Goal: Information Seeking & Learning: Learn about a topic

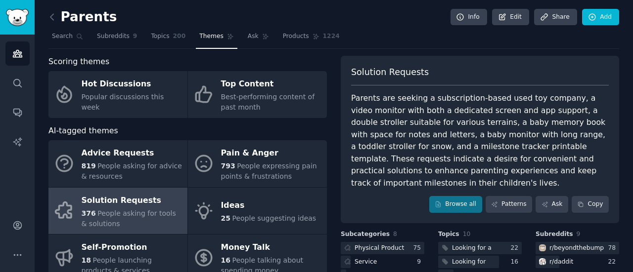
scroll to position [55, 0]
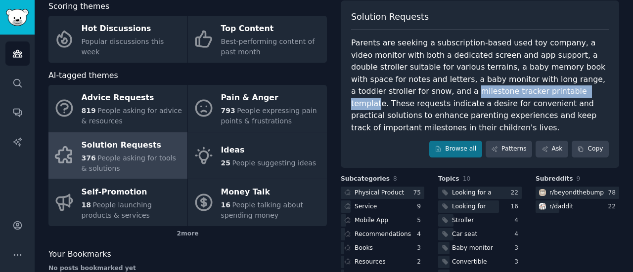
drag, startPoint x: 371, startPoint y: 92, endPoint x: 494, endPoint y: 91, distance: 122.6
click at [494, 91] on div "Parents are seeking a subscription-based used toy company, a video monitor with…" at bounding box center [480, 85] width 258 height 97
copy div "milestone tracker printable template"
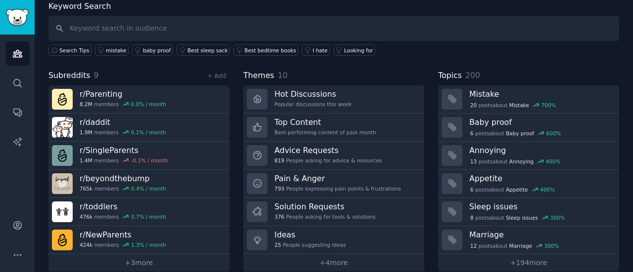
click at [131, 31] on input "text" at bounding box center [333, 28] width 570 height 25
type input "digital product"
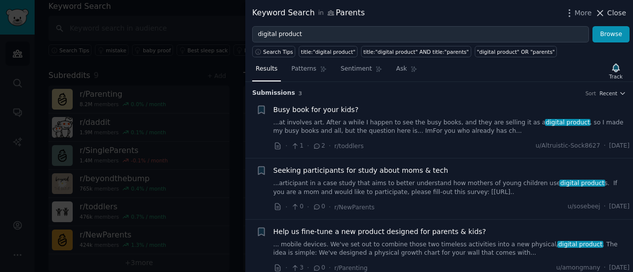
click at [601, 15] on icon at bounding box center [600, 13] width 10 height 10
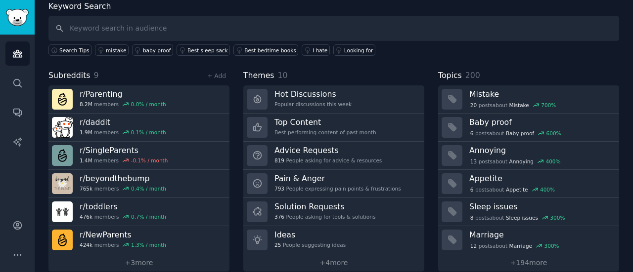
click at [71, 78] on span "Subreddits" at bounding box center [69, 76] width 42 height 12
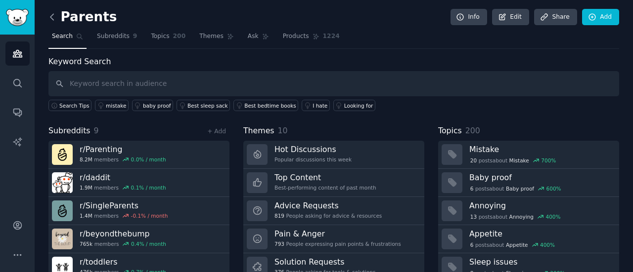
click at [53, 17] on icon at bounding box center [52, 17] width 10 height 10
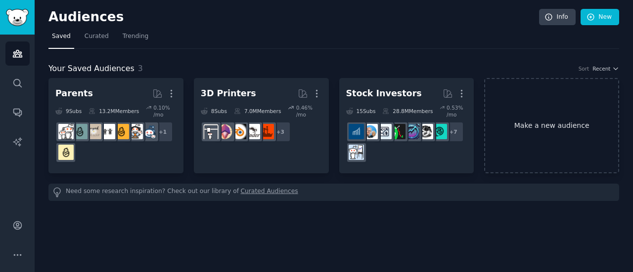
click at [576, 120] on link "Make a new audience" at bounding box center [551, 125] width 135 height 95
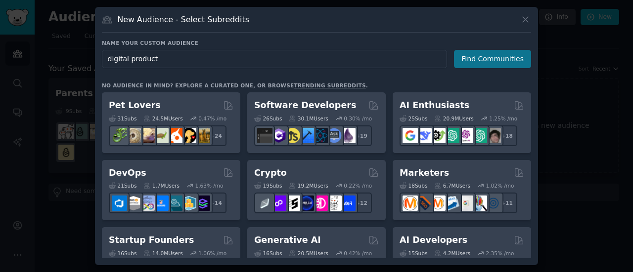
type input "digital product"
click at [514, 60] on button "Find Communities" at bounding box center [492, 59] width 77 height 18
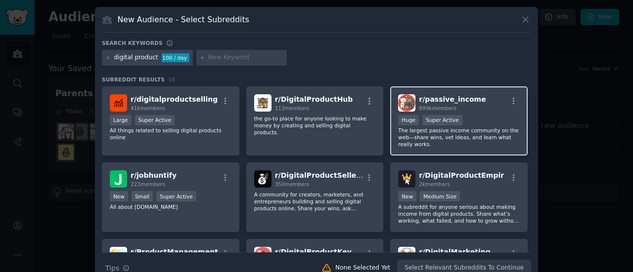
click at [471, 108] on div "r/ passive_income 899k members" at bounding box center [459, 102] width 122 height 17
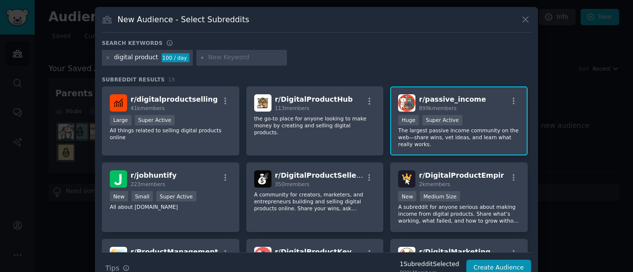
click at [471, 108] on div "r/ passive_income 899k members" at bounding box center [459, 102] width 122 height 17
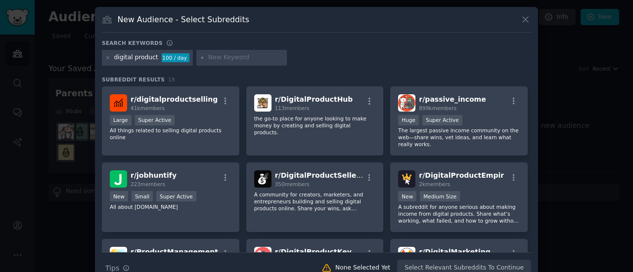
click at [441, 67] on div "digital product 100 / day" at bounding box center [316, 59] width 429 height 19
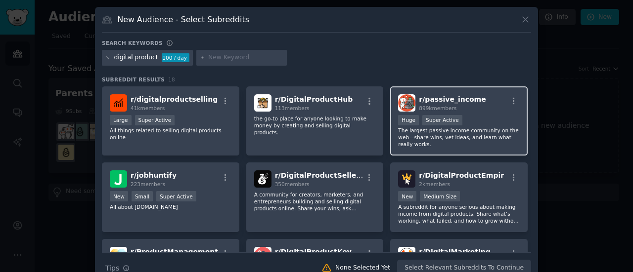
click at [453, 99] on span "r/ passive_income" at bounding box center [452, 99] width 67 height 8
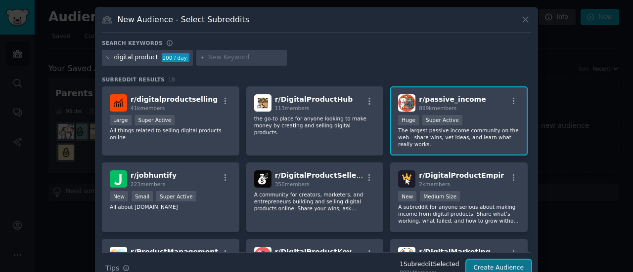
click at [492, 264] on button "Create Audience" at bounding box center [498, 268] width 65 height 17
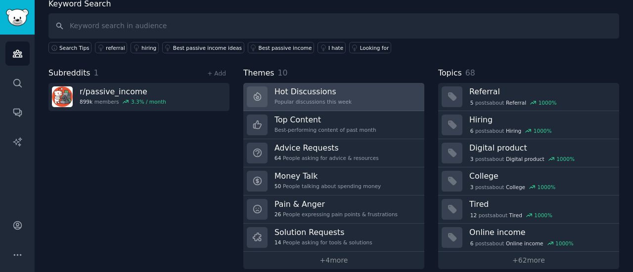
scroll to position [66, 0]
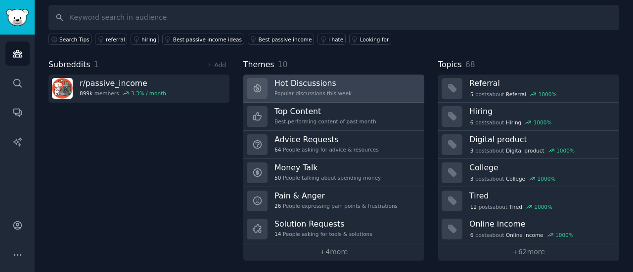
click at [387, 88] on link "Hot Discussions Popular discussions this week" at bounding box center [333, 89] width 181 height 28
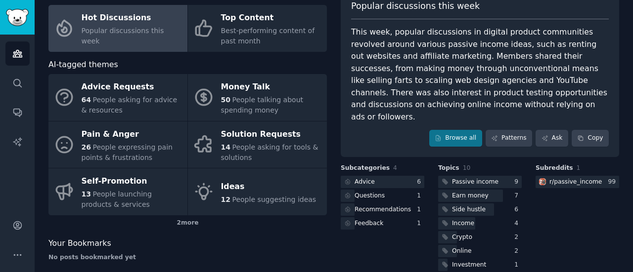
click at [414, 54] on div "This week, popular discussions in digital product communities revolved around v…" at bounding box center [480, 74] width 258 height 97
click at [389, 82] on div "This week, popular discussions in digital product communities revolved around v…" at bounding box center [480, 74] width 258 height 97
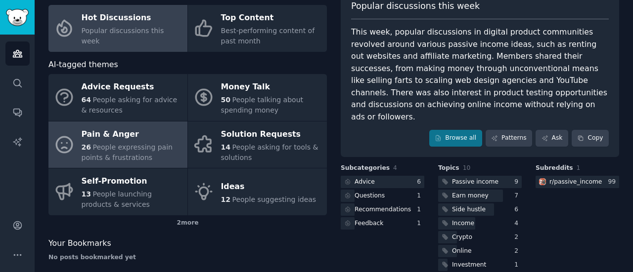
click at [119, 155] on span "People expressing pain points & frustrations" at bounding box center [127, 152] width 91 height 18
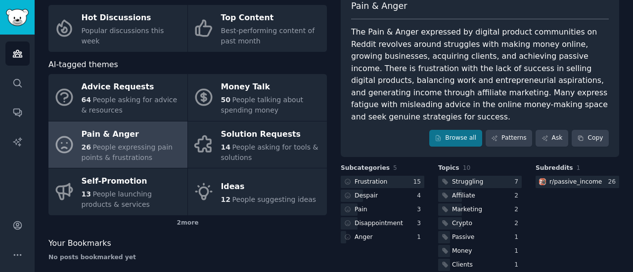
click at [454, 65] on div "The Pain & Anger expressed by digital product communities on Reddit revolves ar…" at bounding box center [480, 74] width 258 height 97
click at [436, 63] on div "The Pain & Anger expressed by digital product communities on Reddit revolves ar…" at bounding box center [480, 74] width 258 height 97
click at [409, 66] on div "The Pain & Anger expressed by digital product communities on Reddit revolves ar…" at bounding box center [480, 74] width 258 height 97
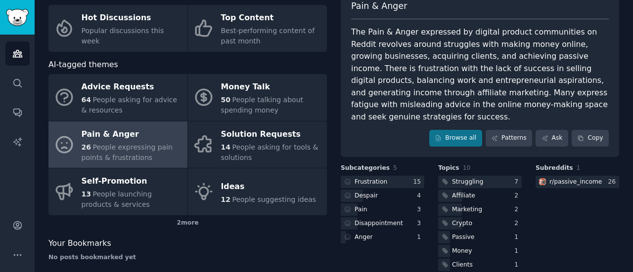
click at [390, 95] on div "The Pain & Anger expressed by digital product communities on Reddit revolves ar…" at bounding box center [480, 74] width 258 height 97
click at [485, 65] on div "The Pain & Anger expressed by digital product communities on Reddit revolves ar…" at bounding box center [480, 74] width 258 height 97
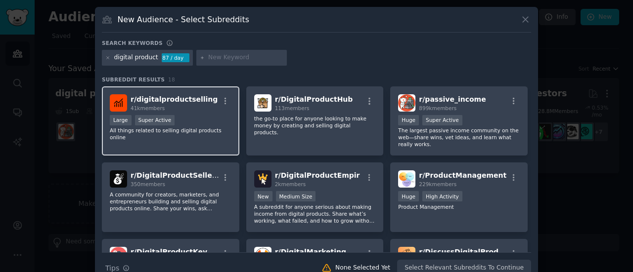
click at [202, 106] on div "r/ digitalproductselling 41k members" at bounding box center [171, 102] width 122 height 17
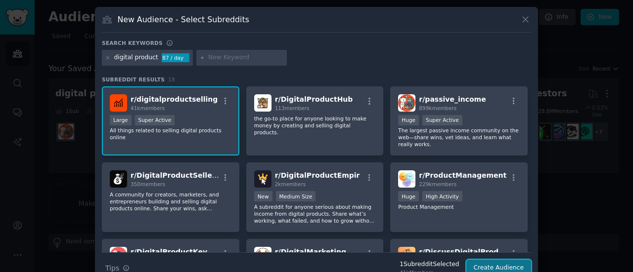
click at [500, 265] on button "Create Audience" at bounding box center [498, 268] width 65 height 17
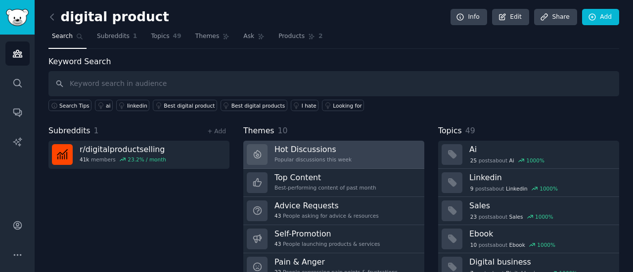
click at [333, 162] on div "Hot Discussions Popular discussions this week" at bounding box center [312, 154] width 77 height 21
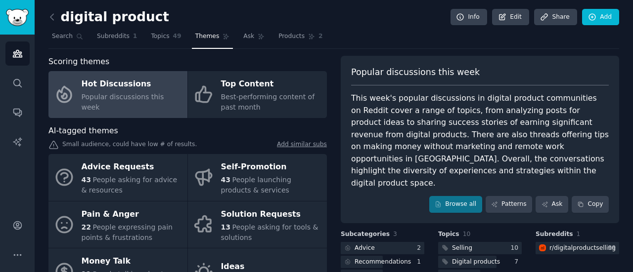
click at [405, 105] on div "This week's popular discussions in digital product communities on Reddit cover …" at bounding box center [480, 140] width 258 height 97
click at [401, 136] on div "This week's popular discussions in digital product communities on Reddit cover …" at bounding box center [480, 140] width 258 height 97
click at [392, 148] on div "This week's popular discussions in digital product communities on Reddit cover …" at bounding box center [480, 140] width 258 height 97
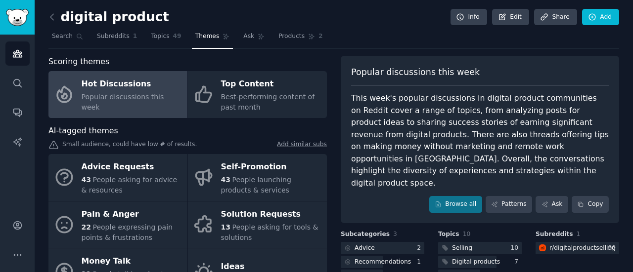
click at [402, 130] on div "This week's popular discussions in digital product communities on Reddit cover …" at bounding box center [480, 140] width 258 height 97
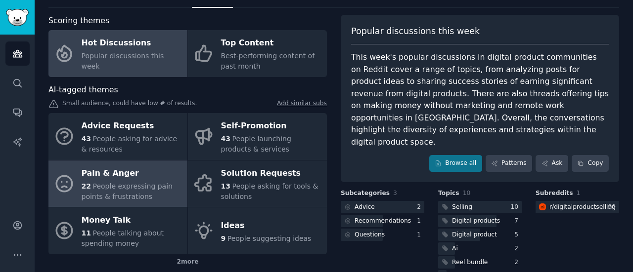
scroll to position [42, 0]
click at [143, 191] on span "People expressing pain points & frustrations" at bounding box center [127, 191] width 91 height 18
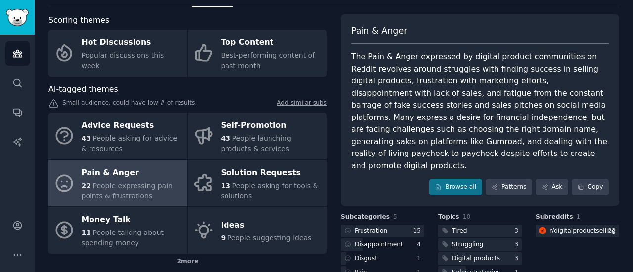
click at [459, 86] on div "The Pain & Anger expressed by digital product communities on Reddit revolves ar…" at bounding box center [480, 111] width 258 height 121
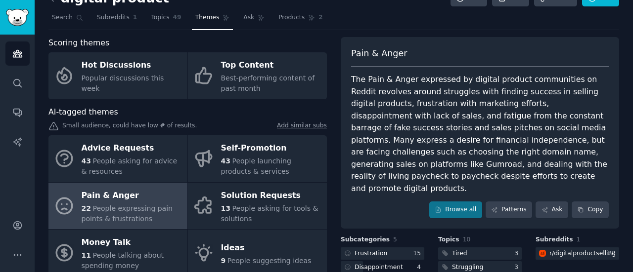
scroll to position [15, 0]
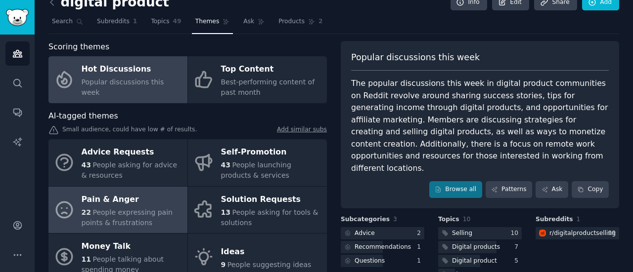
scroll to position [109, 0]
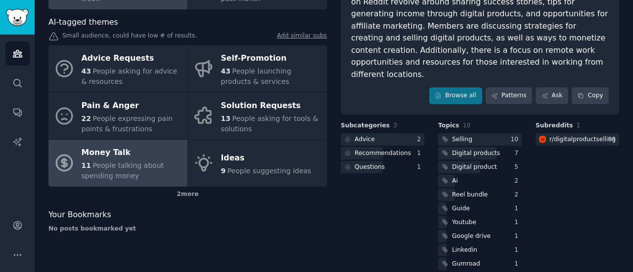
click at [130, 151] on div "Money Talk" at bounding box center [132, 153] width 101 height 16
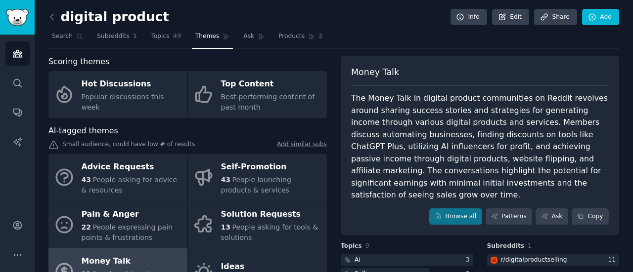
click at [442, 113] on div "The Money Talk in digital product communities on Reddit revolves around sharing…" at bounding box center [480, 146] width 258 height 109
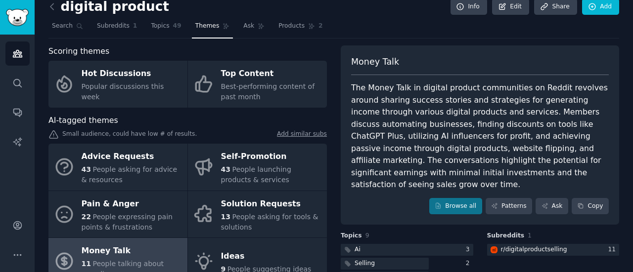
scroll to position [11, 0]
click at [420, 124] on div "The Money Talk in digital product communities on Reddit revolves around sharing…" at bounding box center [480, 136] width 258 height 109
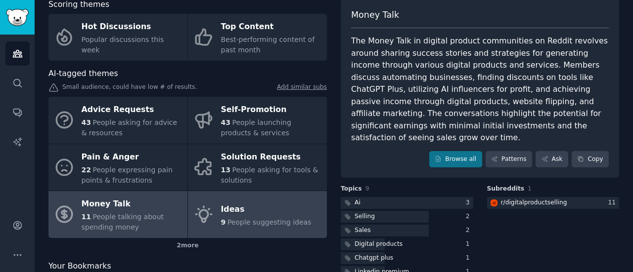
scroll to position [57, 0]
click at [311, 225] on link "Ideas 9 People suggesting ideas" at bounding box center [257, 214] width 139 height 47
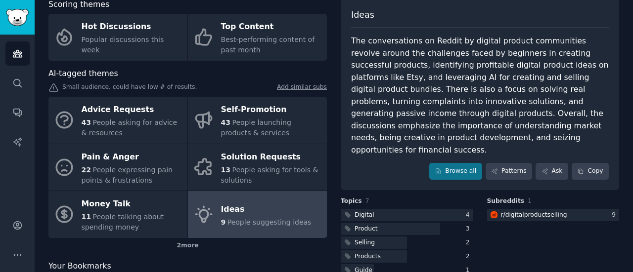
click at [392, 88] on div "The conversations on Reddit by digital product communities revolve around the c…" at bounding box center [480, 95] width 258 height 121
click at [390, 48] on div "The conversations on Reddit by digital product communities revolve around the c…" at bounding box center [480, 95] width 258 height 121
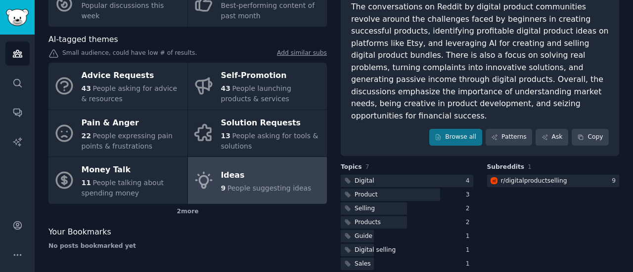
scroll to position [45, 0]
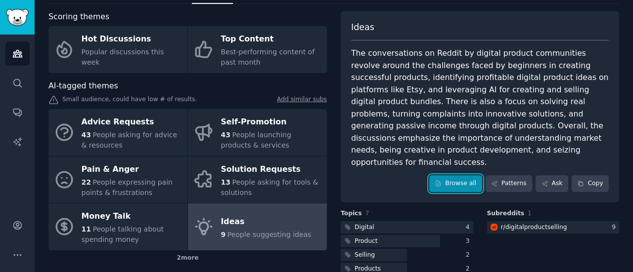
click at [478, 175] on link "Browse all" at bounding box center [455, 183] width 53 height 17
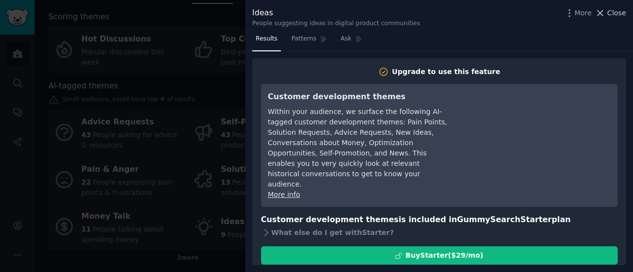
click at [617, 16] on span "Close" at bounding box center [616, 13] width 19 height 10
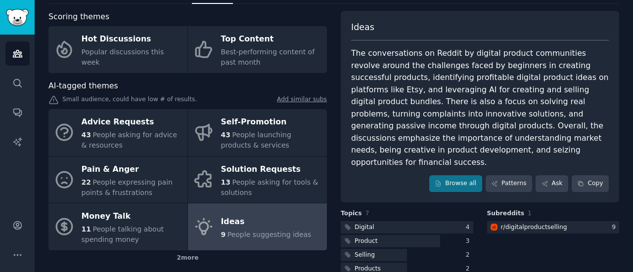
click at [368, 84] on div "The conversations on Reddit by digital product communities revolve around the c…" at bounding box center [480, 107] width 258 height 121
click at [379, 99] on div "The conversations on Reddit by digital product communities revolve around the c…" at bounding box center [480, 107] width 258 height 121
click at [392, 124] on div "The conversations on Reddit by digital product communities revolve around the c…" at bounding box center [480, 107] width 258 height 121
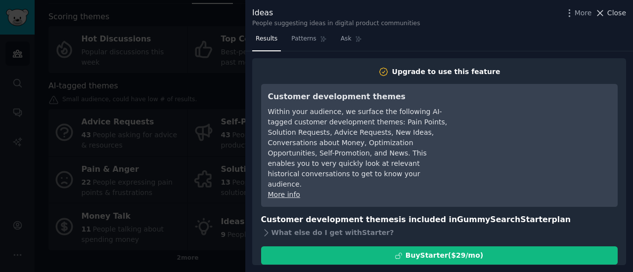
click at [623, 14] on span "Close" at bounding box center [616, 13] width 19 height 10
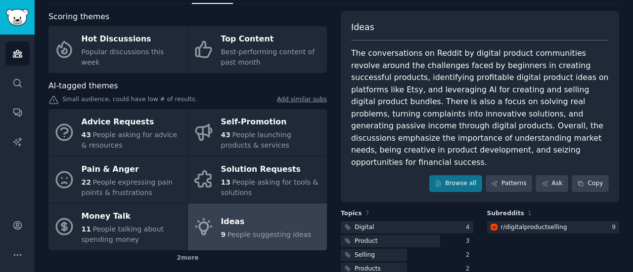
click at [407, 43] on div "Ideas The conversations on Reddit by digital product communities revolve around…" at bounding box center [480, 107] width 278 height 192
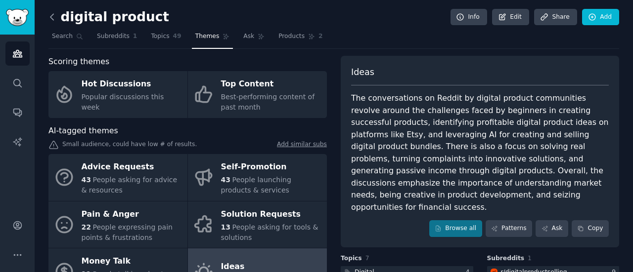
click at [52, 16] on icon at bounding box center [52, 17] width 10 height 10
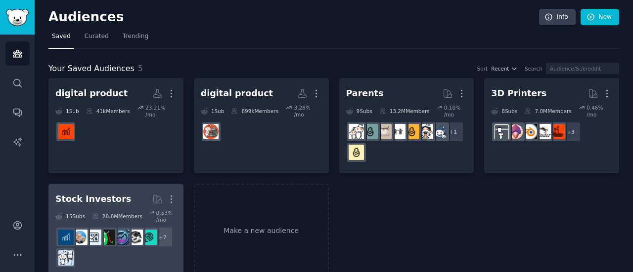
scroll to position [13, 0]
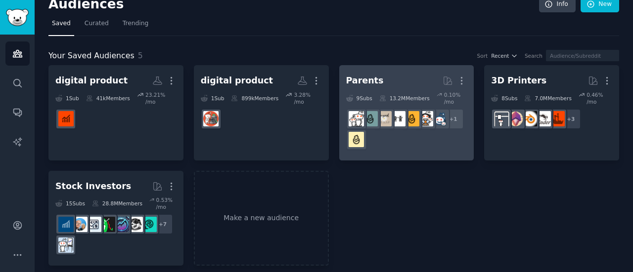
click at [404, 74] on h2 "Parents More" at bounding box center [406, 80] width 121 height 17
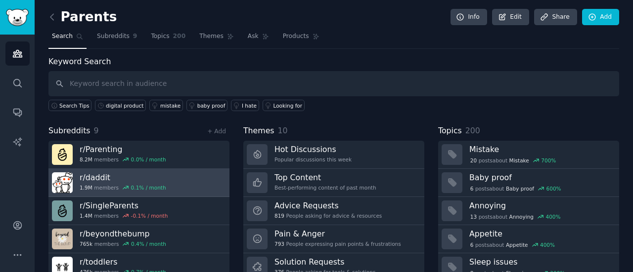
scroll to position [66, 0]
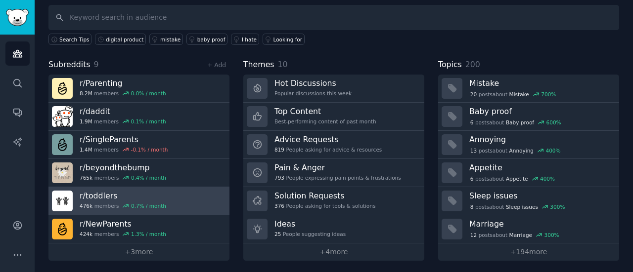
click at [193, 203] on link "r/ toddlers 476k members 0.7 % / month" at bounding box center [138, 201] width 181 height 28
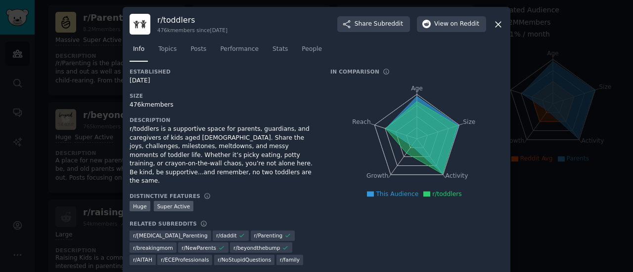
click at [565, 158] on div at bounding box center [316, 136] width 633 height 272
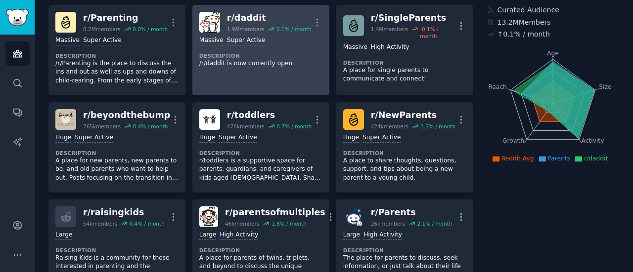
click at [286, 59] on p "/r/daddit is now currently open" at bounding box center [260, 63] width 123 height 9
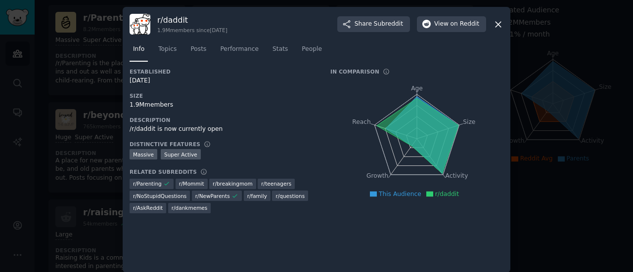
click at [497, 24] on icon at bounding box center [497, 24] width 5 height 5
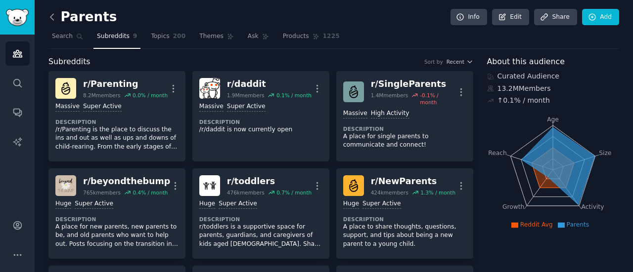
click at [49, 17] on icon at bounding box center [52, 17] width 10 height 10
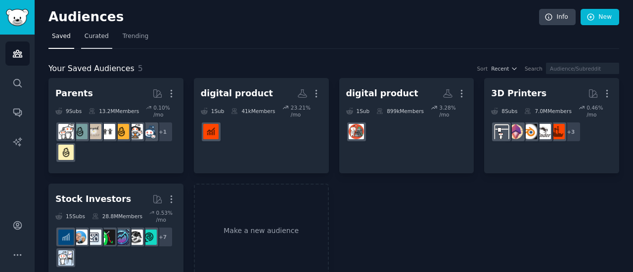
click at [90, 37] on span "Curated" at bounding box center [97, 36] width 24 height 9
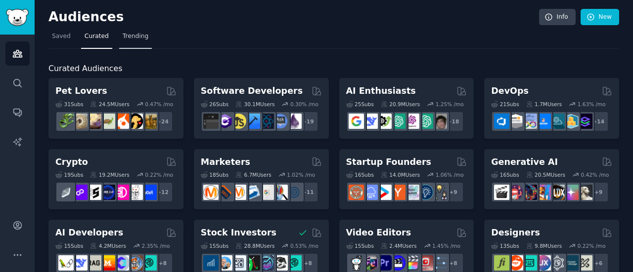
click at [135, 37] on span "Trending" at bounding box center [136, 36] width 26 height 9
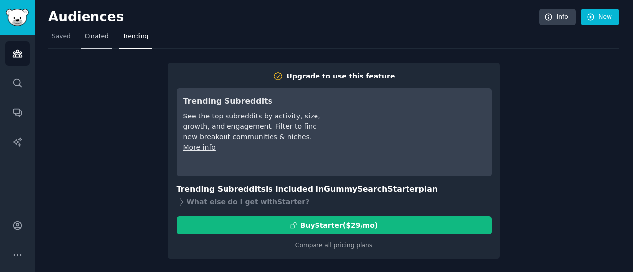
click at [103, 38] on span "Curated" at bounding box center [97, 36] width 24 height 9
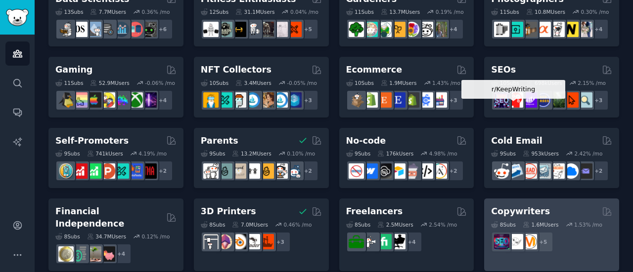
scroll to position [305, 0]
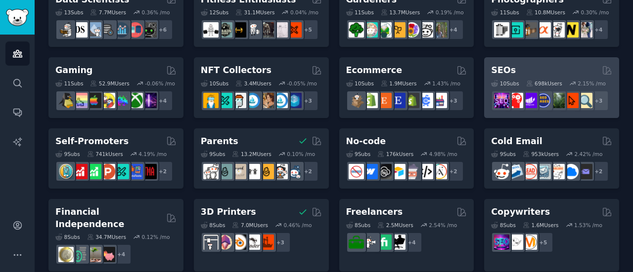
click at [541, 73] on div "SEOs" at bounding box center [551, 70] width 121 height 12
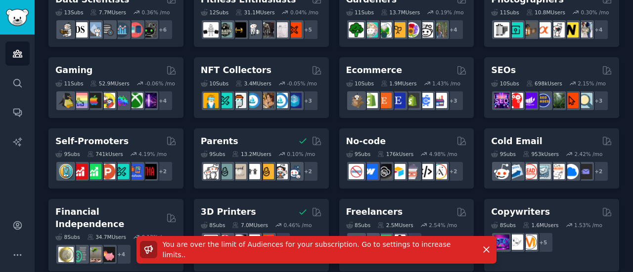
click at [414, 255] on span "You are over the limit of Audiences for your subscription. Go to settings to in…" at bounding box center [307, 250] width 288 height 18
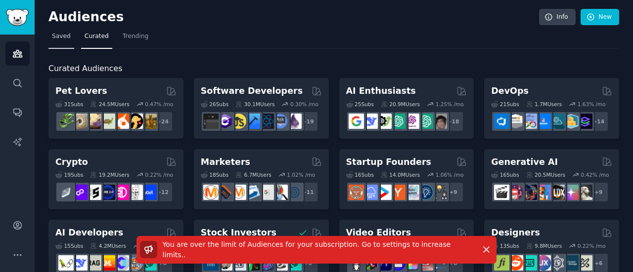
click at [58, 39] on span "Saved" at bounding box center [61, 36] width 19 height 9
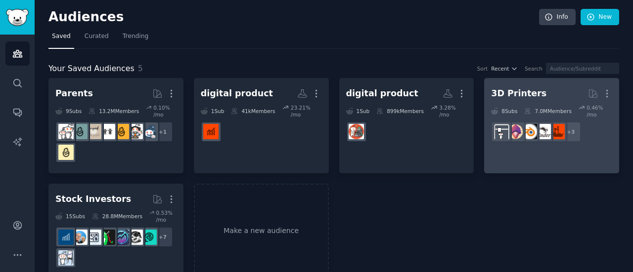
click at [537, 148] on link "3D Printers More 8 Sub s 7.0M Members 0.46 % /mo r/3Dprinting + 3" at bounding box center [551, 125] width 135 height 95
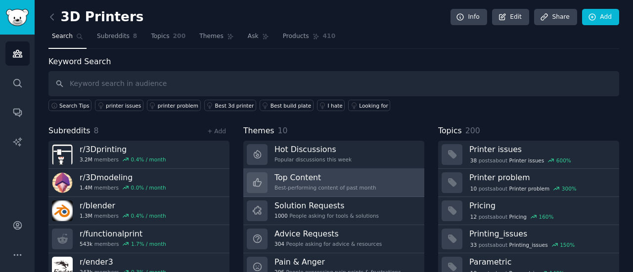
click at [323, 178] on h3 "Top Content" at bounding box center [325, 178] width 102 height 10
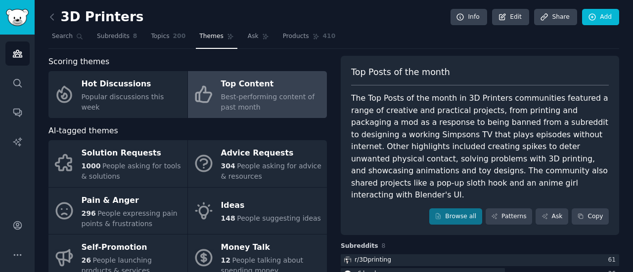
click at [482, 100] on div "The Top Posts of the month in 3D Printers communities featured a range of creat…" at bounding box center [480, 146] width 258 height 109
click at [399, 107] on div "The Top Posts of the month in 3D Printers communities featured a range of creat…" at bounding box center [480, 146] width 258 height 109
click at [390, 129] on div "The Top Posts of the month in 3D Printers communities featured a range of creat…" at bounding box center [480, 146] width 258 height 109
click at [389, 138] on div "The Top Posts of the month in 3D Printers communities featured a range of creat…" at bounding box center [480, 146] width 258 height 109
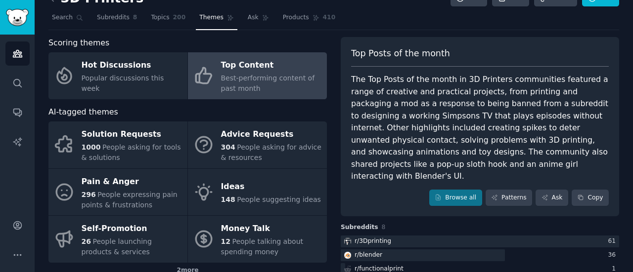
scroll to position [66, 0]
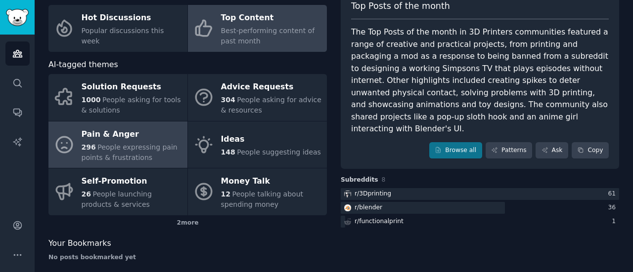
click at [121, 149] on span "People expressing pain points & frustrations" at bounding box center [130, 152] width 96 height 18
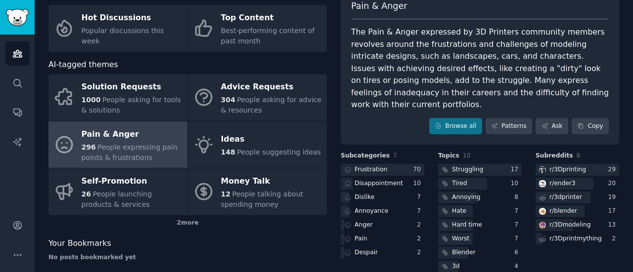
click at [494, 37] on div "The Pain & Anger expressed by 3D Printers community members revolves around the…" at bounding box center [480, 68] width 258 height 85
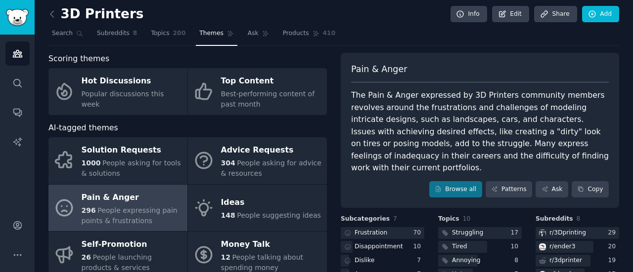
scroll to position [2, 0]
click at [469, 92] on div "The Pain & Anger expressed by 3D Printers community members revolves around the…" at bounding box center [480, 132] width 258 height 85
click at [413, 128] on div "The Pain & Anger expressed by 3D Printers community members revolves around the…" at bounding box center [480, 132] width 258 height 85
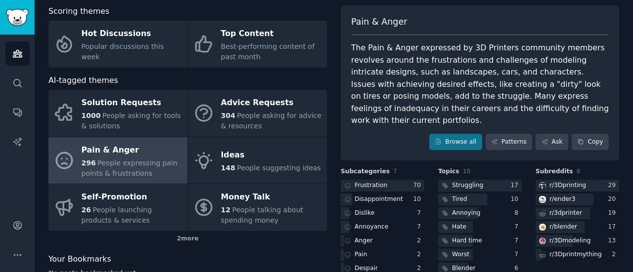
scroll to position [0, 0]
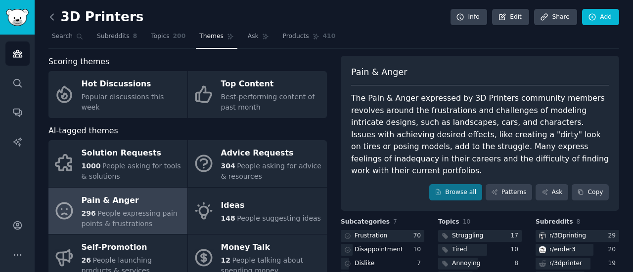
click at [51, 16] on icon at bounding box center [52, 17] width 10 height 10
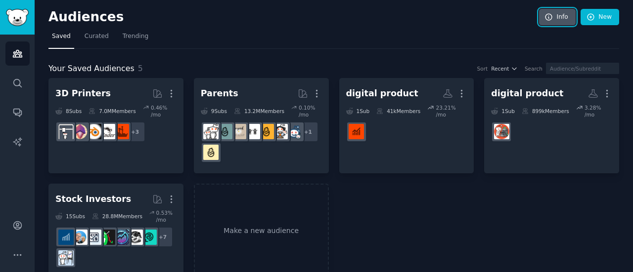
click at [556, 18] on link "Info" at bounding box center [557, 17] width 37 height 17
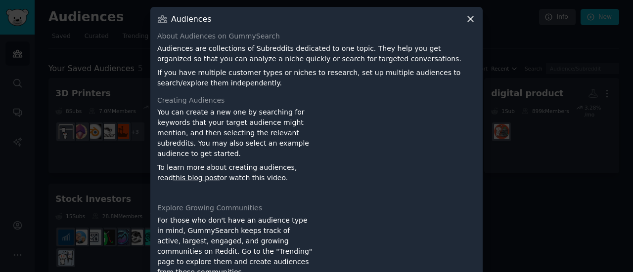
click at [469, 19] on icon at bounding box center [470, 18] width 5 height 5
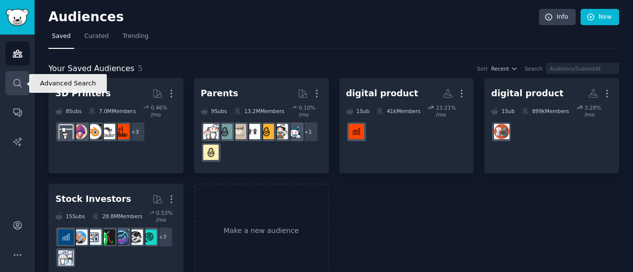
click at [24, 82] on link "Search" at bounding box center [17, 83] width 24 height 24
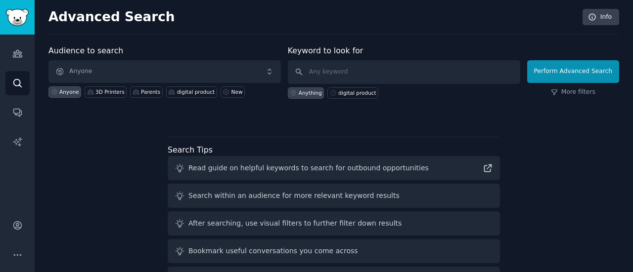
click at [63, 156] on div "Audience to search Anyone Anyone 3D Printers Parents digital product New Keywor…" at bounding box center [333, 184] width 570 height 278
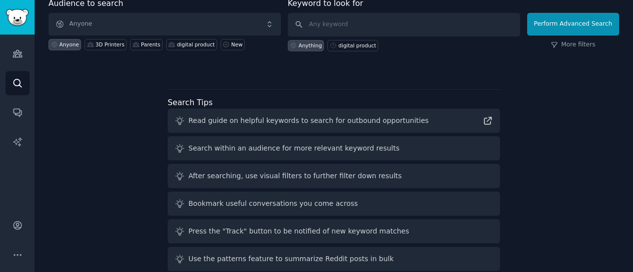
scroll to position [62, 0]
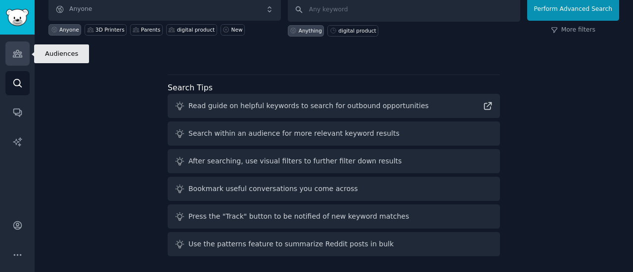
click at [20, 43] on link "Audiences" at bounding box center [17, 54] width 24 height 24
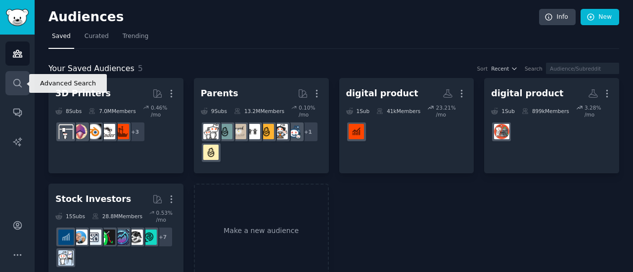
click at [13, 82] on icon "Sidebar" at bounding box center [17, 83] width 10 height 10
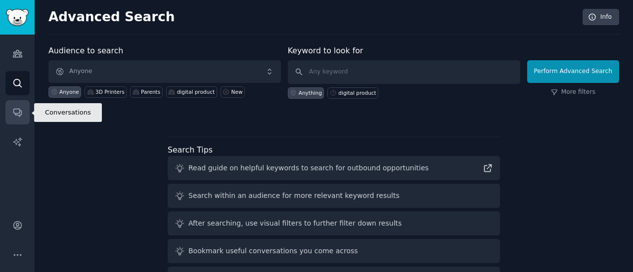
click at [11, 108] on link "Conversations" at bounding box center [17, 112] width 24 height 24
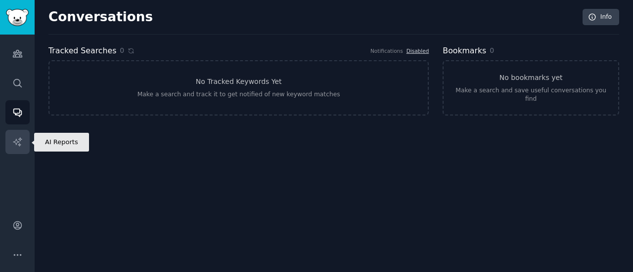
click at [20, 150] on link "AI Reports" at bounding box center [17, 142] width 24 height 24
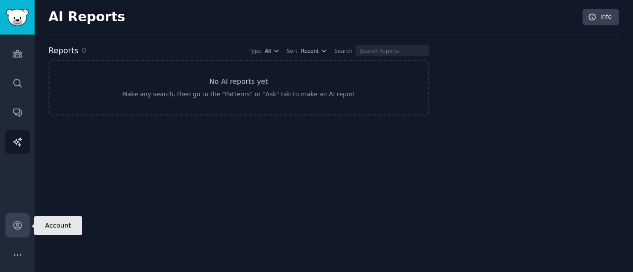
click at [21, 227] on icon "Sidebar" at bounding box center [17, 226] width 8 height 8
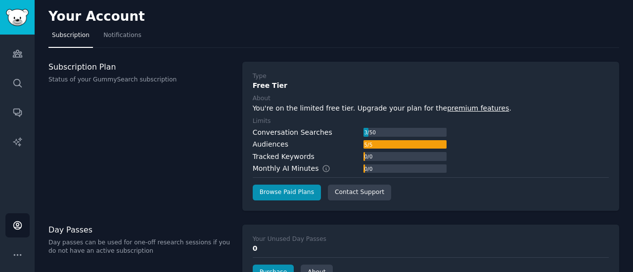
click at [85, 162] on div "Subscription Plan Status of your GummySearch subscription" at bounding box center [139, 136] width 183 height 149
click at [23, 56] on link "Audiences" at bounding box center [17, 54] width 24 height 24
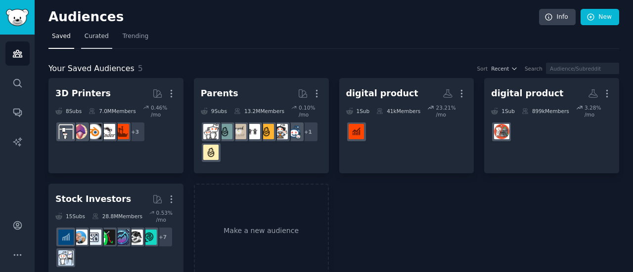
click at [97, 41] on link "Curated" at bounding box center [96, 39] width 31 height 20
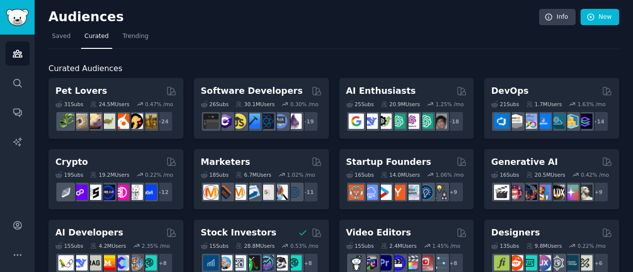
scroll to position [24, 0]
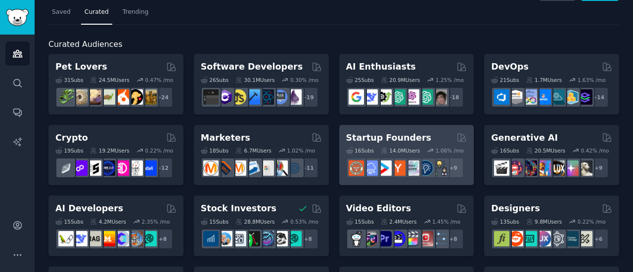
click at [402, 138] on h2 "Startup Founders" at bounding box center [388, 138] width 85 height 12
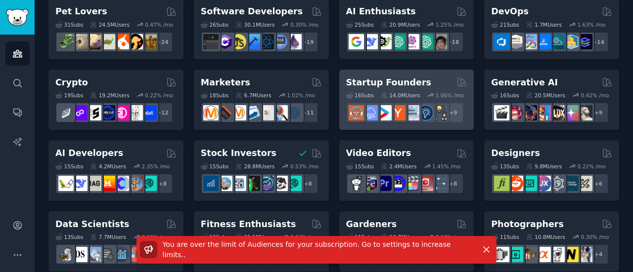
scroll to position [0, 0]
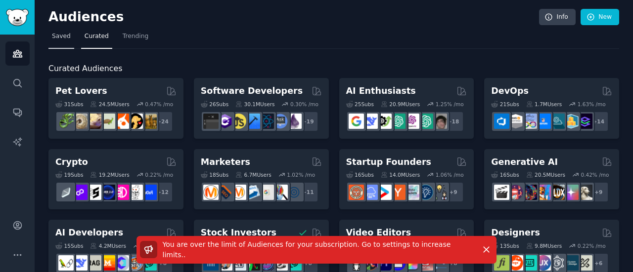
click at [49, 34] on link "Saved" at bounding box center [61, 39] width 26 height 20
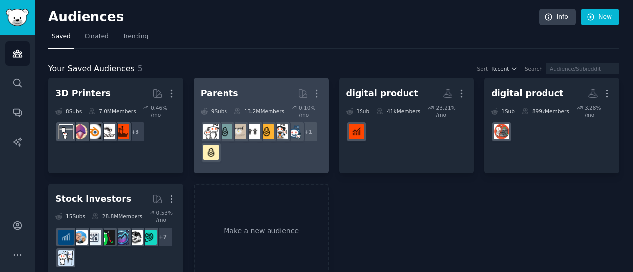
click at [309, 161] on link "Parents More 9 Sub s 13.2M Members 0.10 % /mo + 1" at bounding box center [261, 125] width 135 height 95
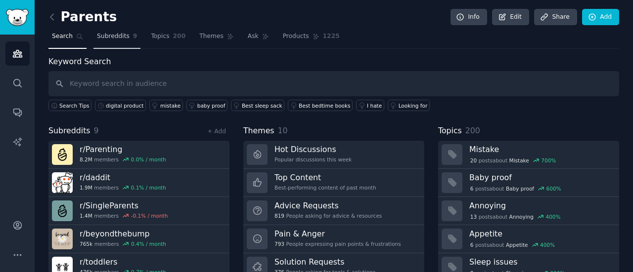
click at [104, 30] on link "Subreddits 9" at bounding box center [116, 39] width 47 height 20
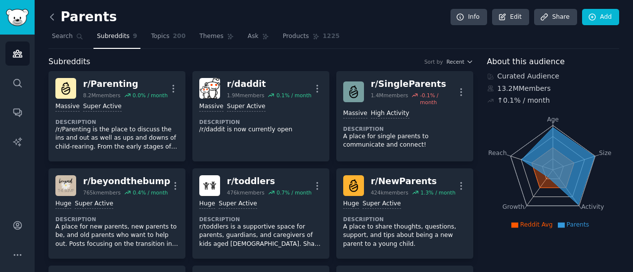
click at [52, 17] on icon at bounding box center [52, 17] width 10 height 10
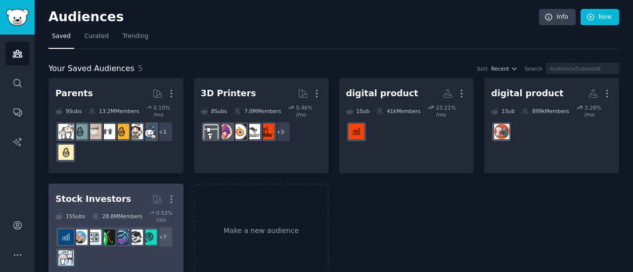
click at [136, 198] on h2 "Stock Investors Curated by GummySearch More" at bounding box center [115, 199] width 121 height 17
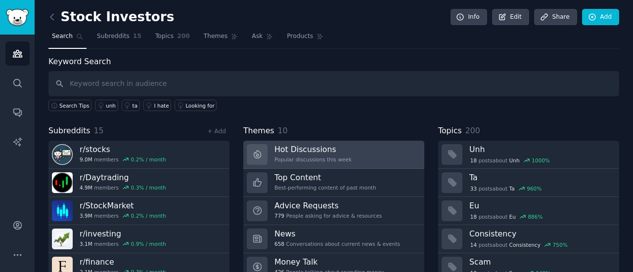
click at [338, 148] on h3 "Hot Discussions" at bounding box center [312, 149] width 77 height 10
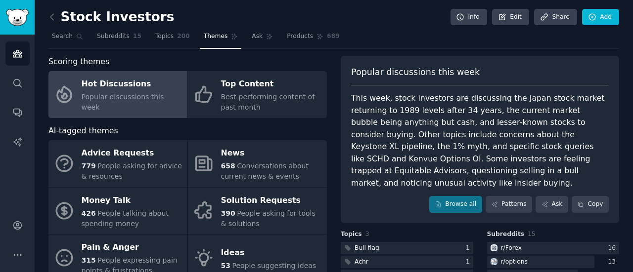
click at [401, 164] on div "This week, stock investors are discussing the Japan stock market returning to 1…" at bounding box center [480, 140] width 258 height 97
click at [427, 125] on div "This week, stock investors are discussing the Japan stock market returning to 1…" at bounding box center [480, 140] width 258 height 97
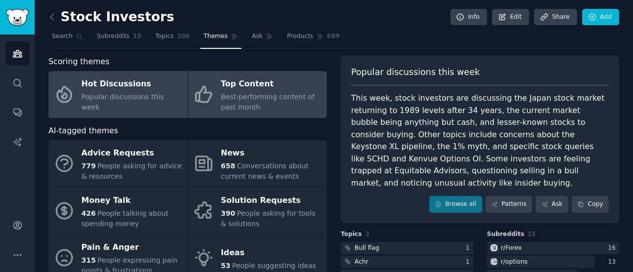
click at [294, 105] on div "Best-performing content of past month" at bounding box center [271, 102] width 101 height 21
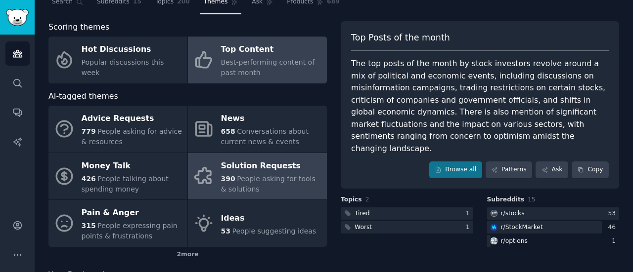
scroll to position [35, 0]
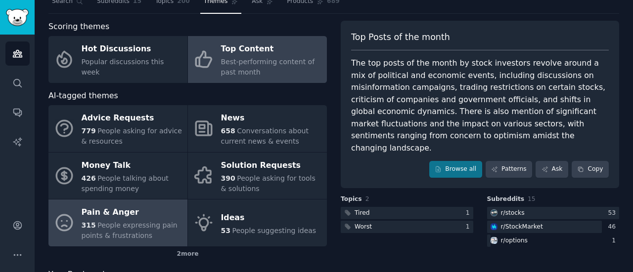
click at [134, 210] on div "Pain & Anger" at bounding box center [132, 213] width 101 height 16
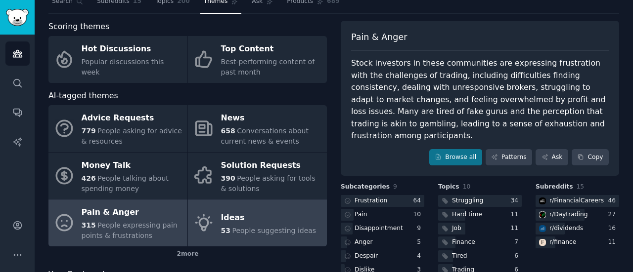
click at [250, 220] on div "Ideas" at bounding box center [268, 218] width 95 height 16
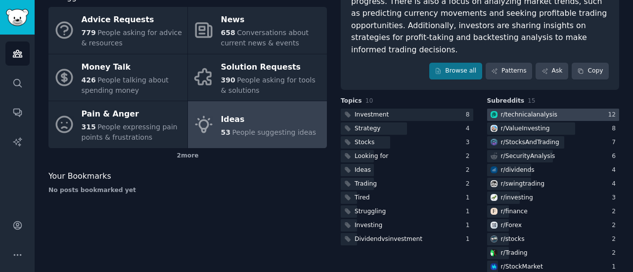
scroll to position [134, 0]
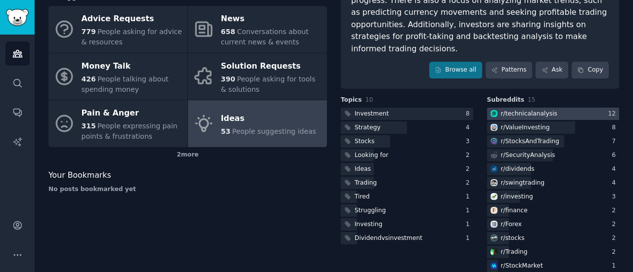
click at [519, 110] on div "r/ technicalanalysis" at bounding box center [529, 114] width 56 height 9
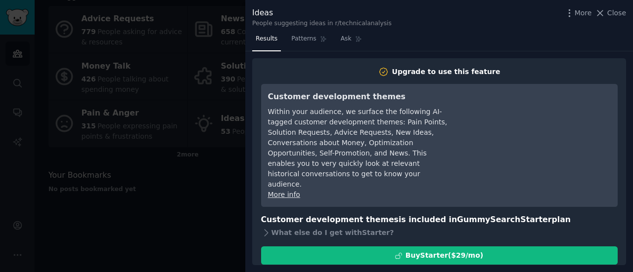
click at [210, 193] on div at bounding box center [316, 136] width 633 height 272
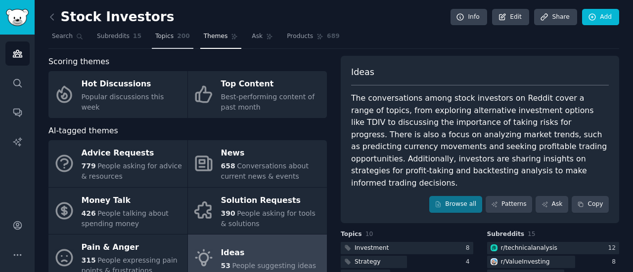
click at [167, 35] on link "Topics 200" at bounding box center [173, 39] width 42 height 20
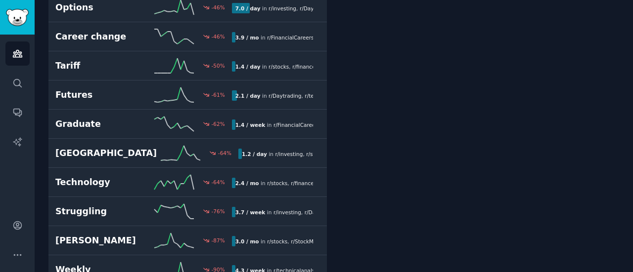
scroll to position [5438, 0]
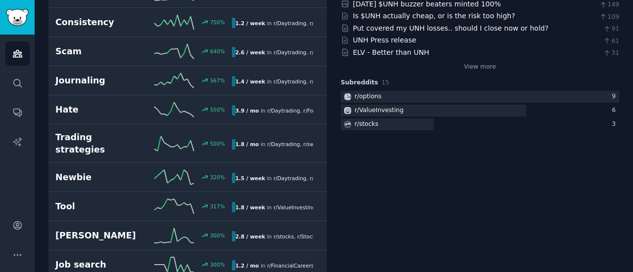
scroll to position [0, 0]
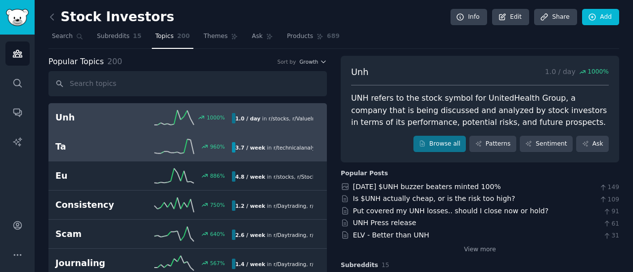
click at [160, 133] on link "Ta 960 % 3.7 / week in r/ technicalanalysis" at bounding box center [187, 146] width 278 height 29
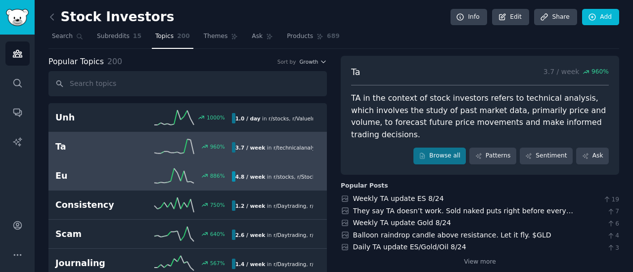
click at [161, 182] on line at bounding box center [162, 182] width 3 height 0
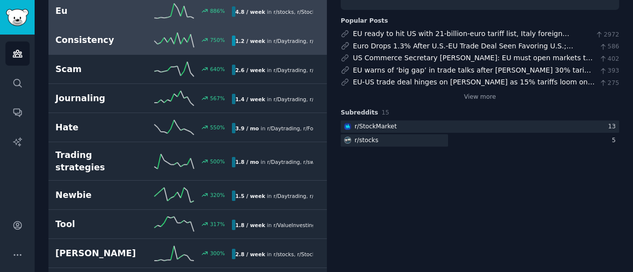
scroll to position [166, 0]
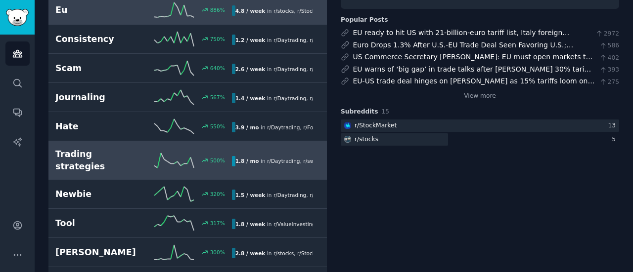
click at [161, 165] on link "Trading strategies 500 % 1.8 / mo in r/ Daytrading , r/ swingtrading" at bounding box center [187, 160] width 278 height 39
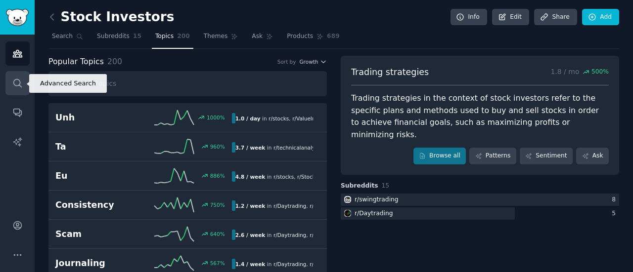
click at [14, 87] on icon "Sidebar" at bounding box center [17, 83] width 10 height 10
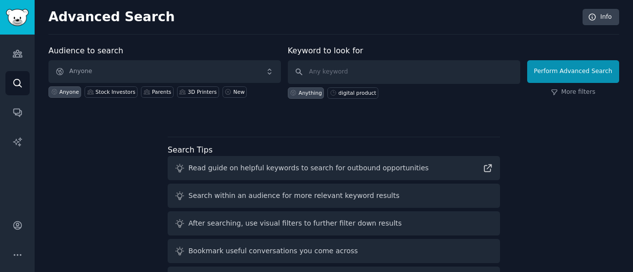
click at [89, 197] on div "Audience to search Anyone Anyone Stock Investors Parents 3D Printers New Keywor…" at bounding box center [333, 184] width 570 height 278
click at [426, 34] on div "Advanced Search Info Audience to search Anyone Anyone Stock Investors Parents 3…" at bounding box center [334, 168] width 598 height 336
